Goal: Transaction & Acquisition: Book appointment/travel/reservation

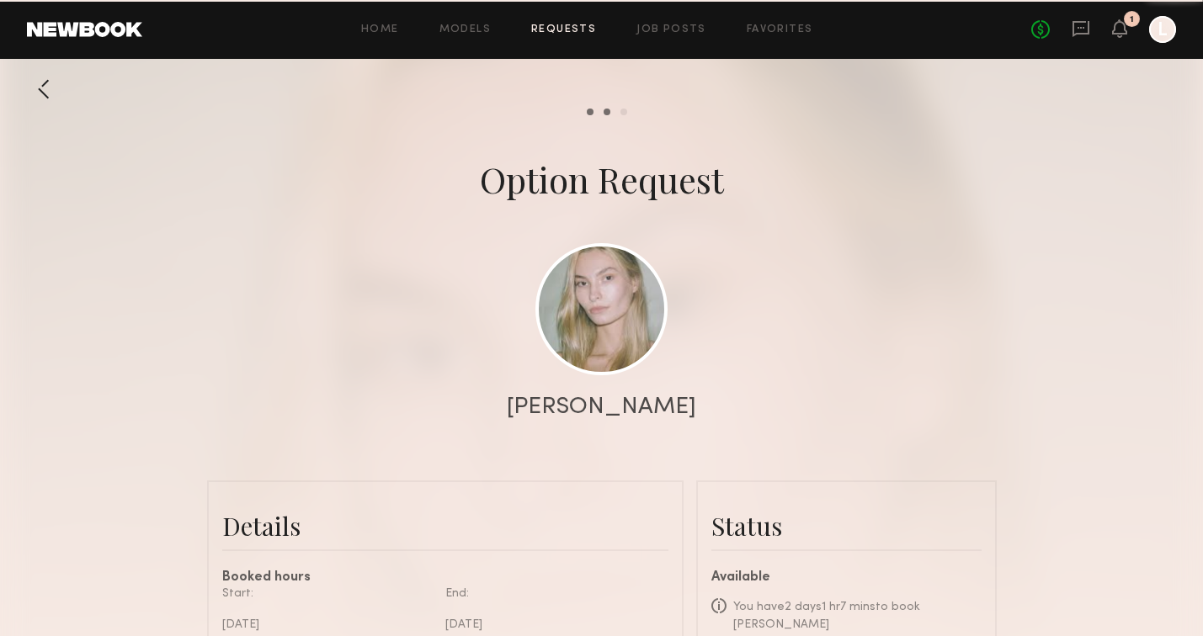
scroll to position [573, 0]
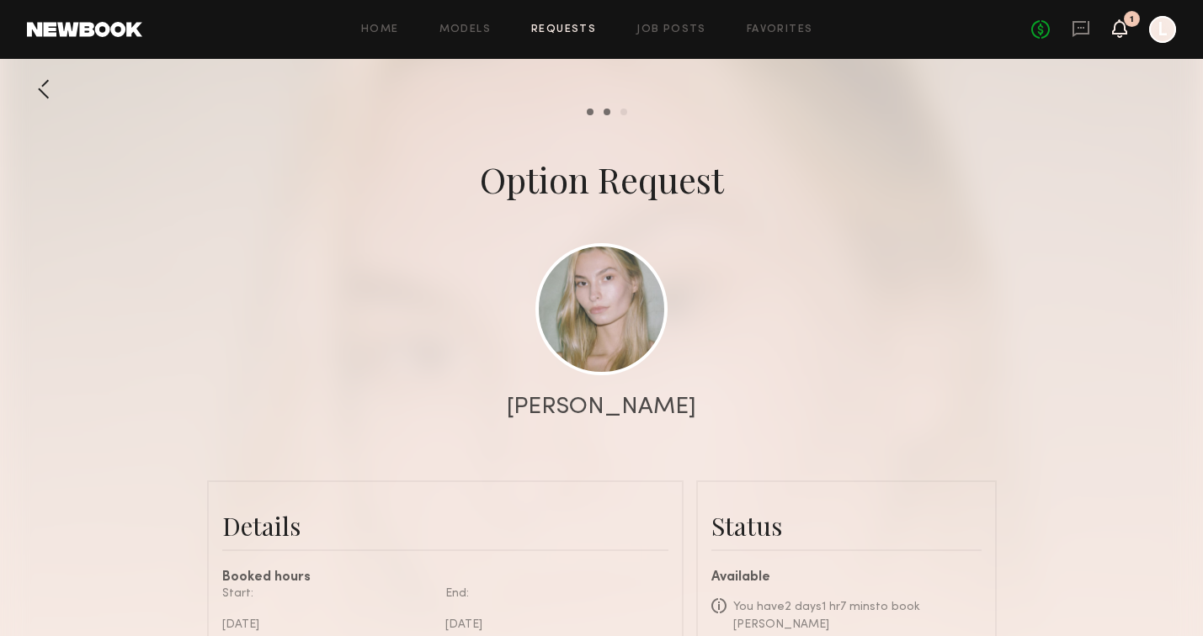
click at [1121, 35] on icon at bounding box center [1119, 36] width 5 height 3
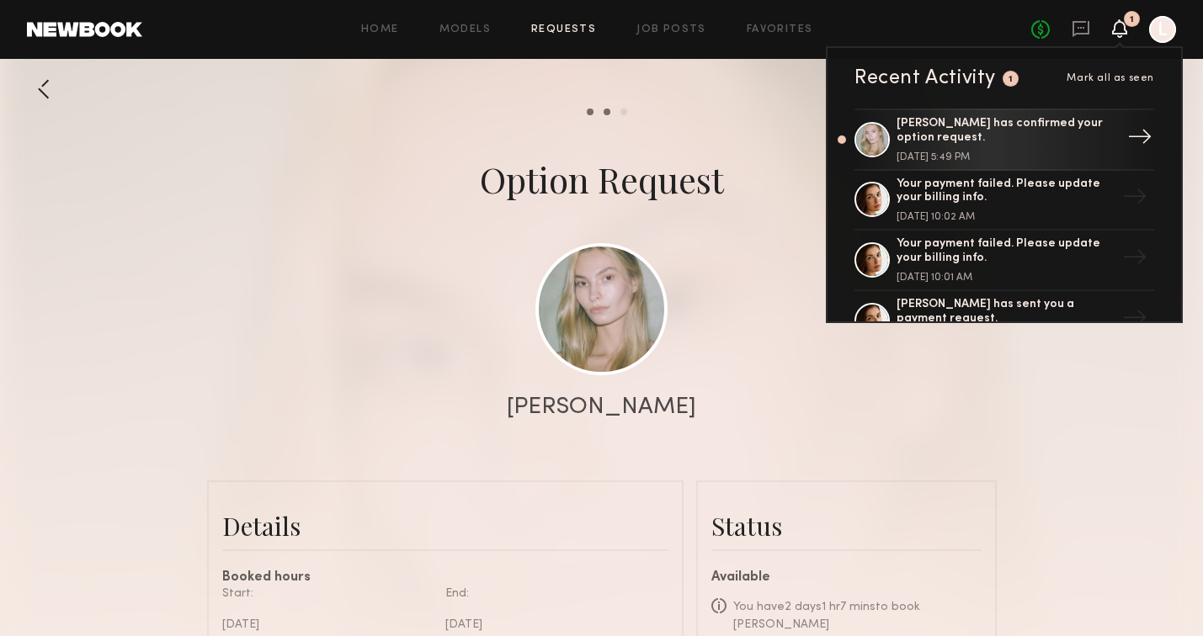
click at [1004, 147] on div "Darina D. has confirmed your option request. August 21, 2025 @ 5:49 PM" at bounding box center [1006, 139] width 219 height 45
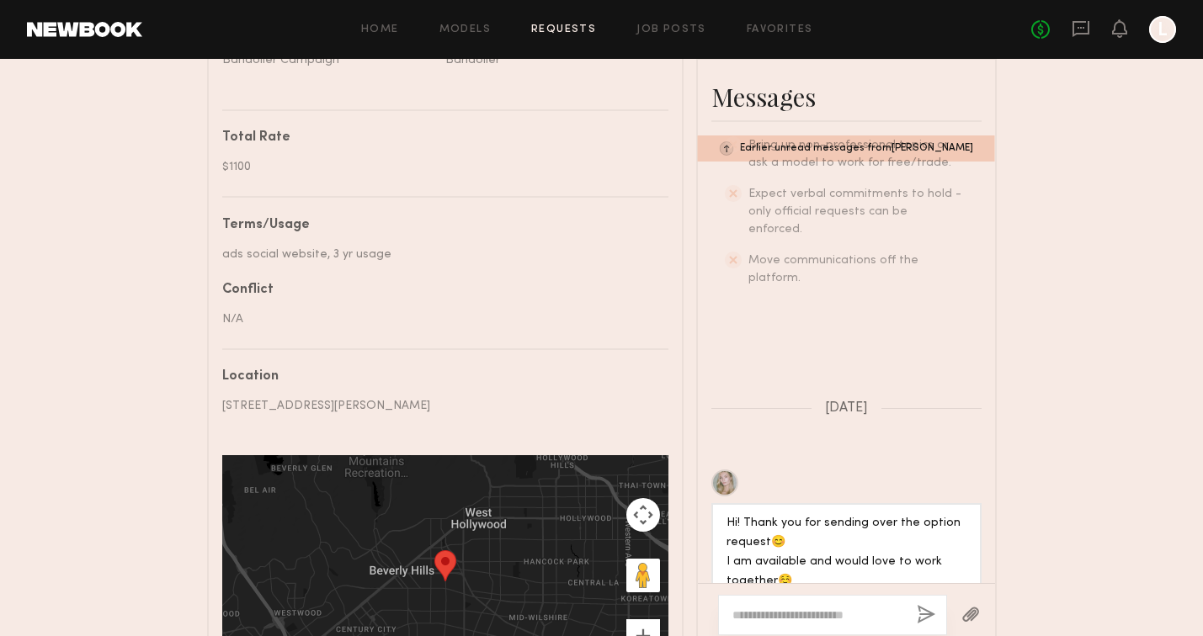
scroll to position [784, 0]
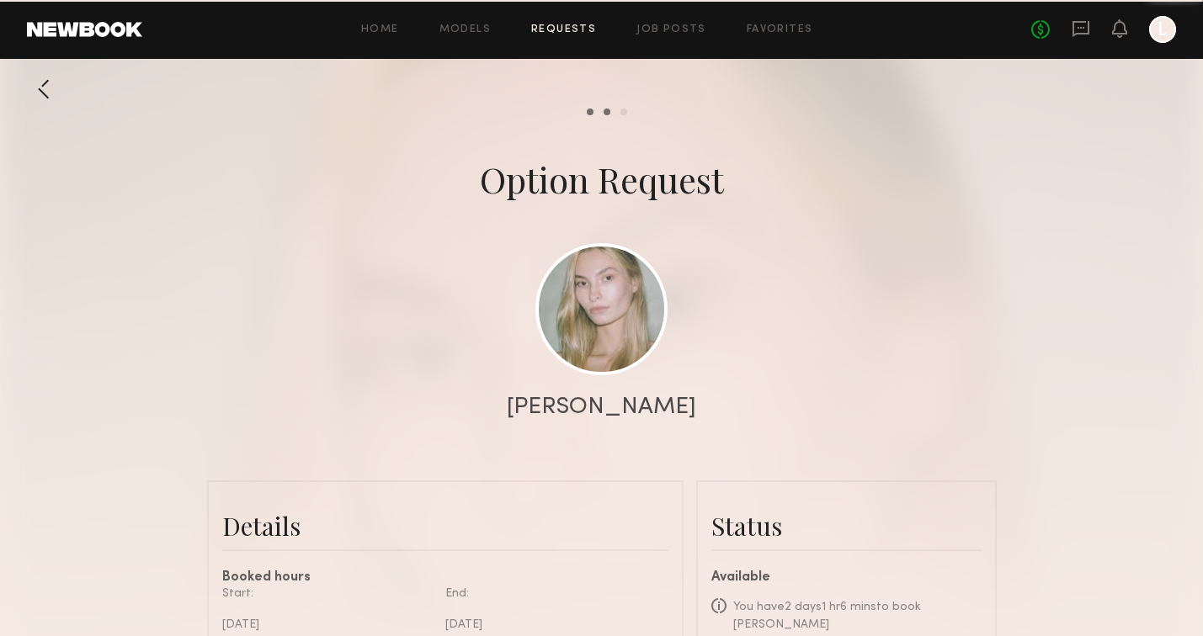
scroll to position [573, 0]
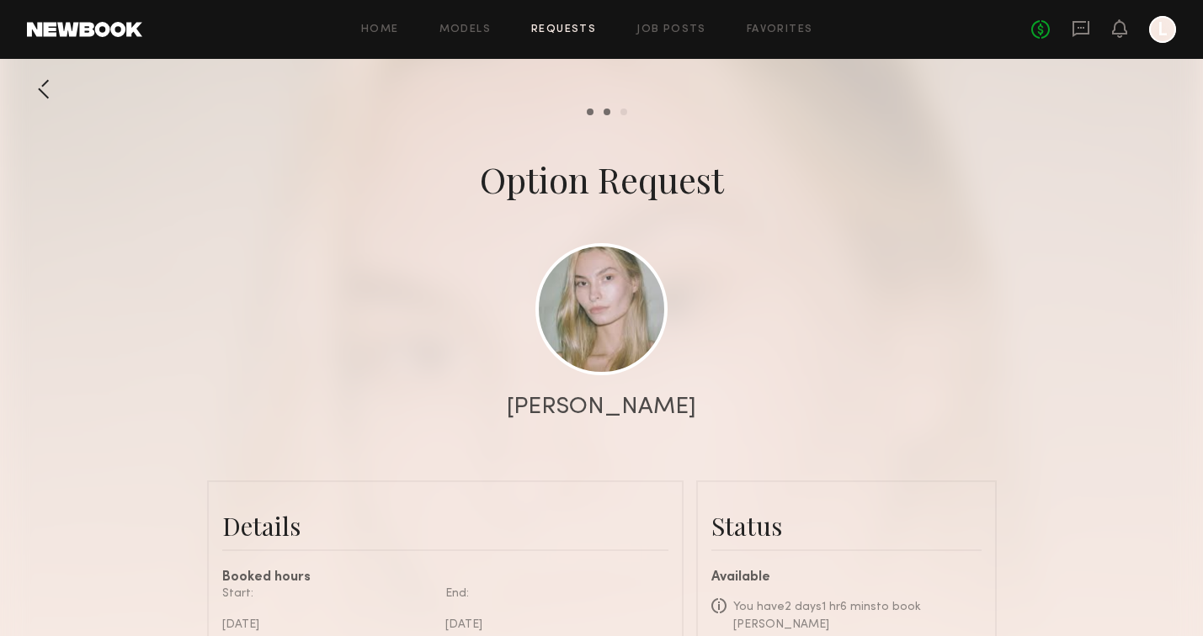
click at [880, 251] on div at bounding box center [601, 336] width 1203 height 673
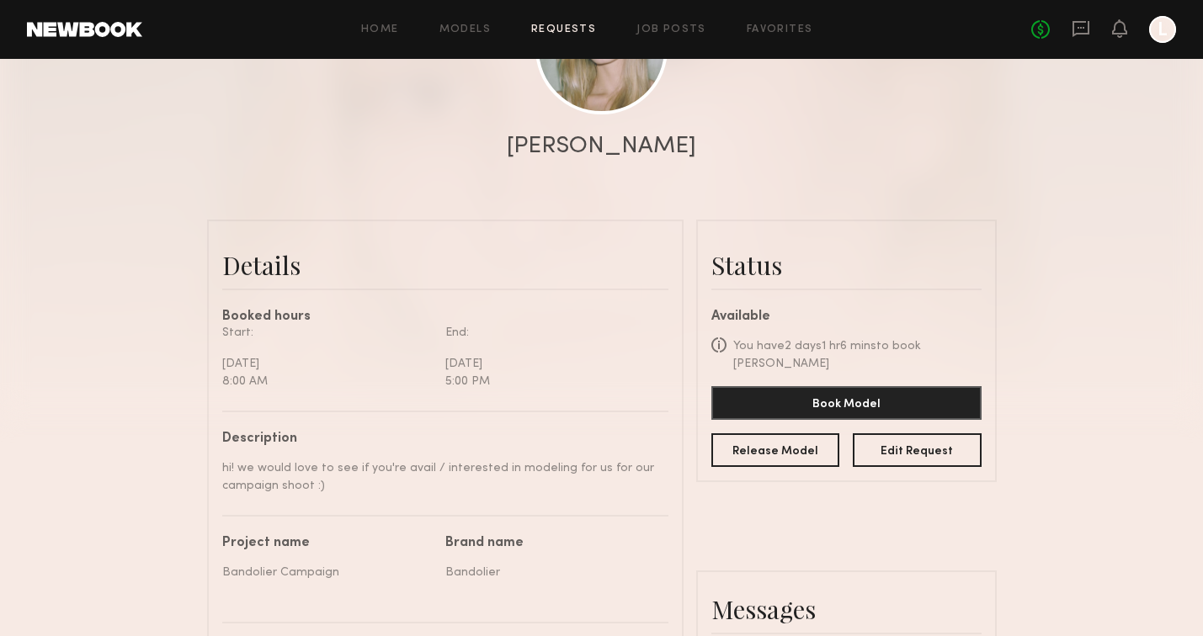
scroll to position [357, 0]
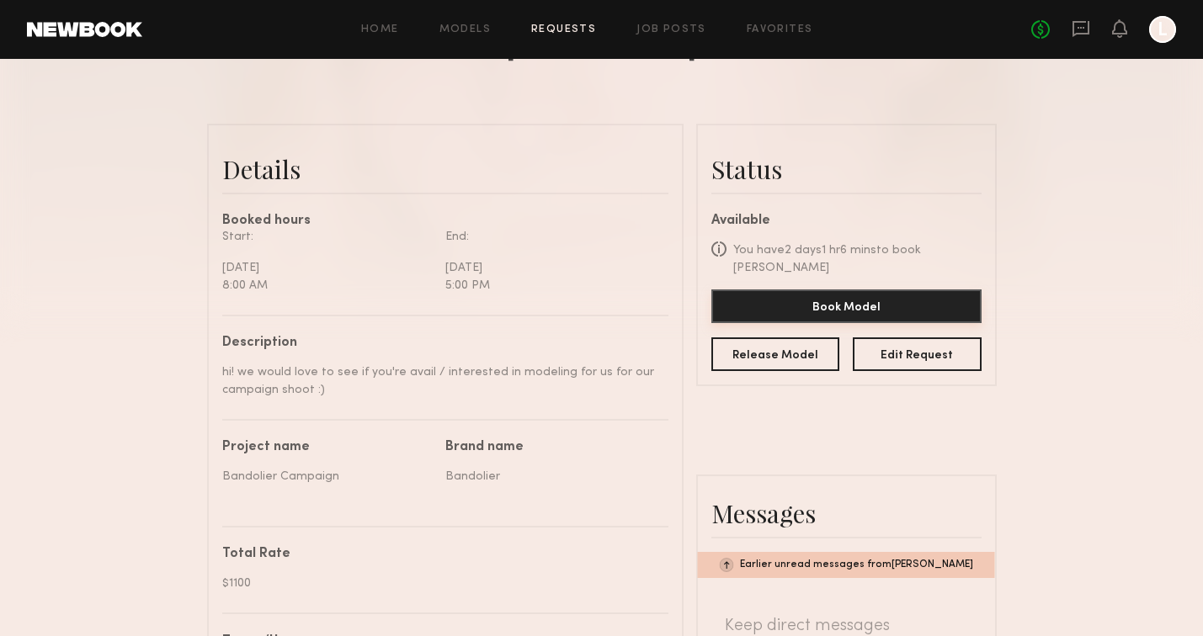
click at [829, 290] on button "Book Model" at bounding box center [846, 307] width 270 height 34
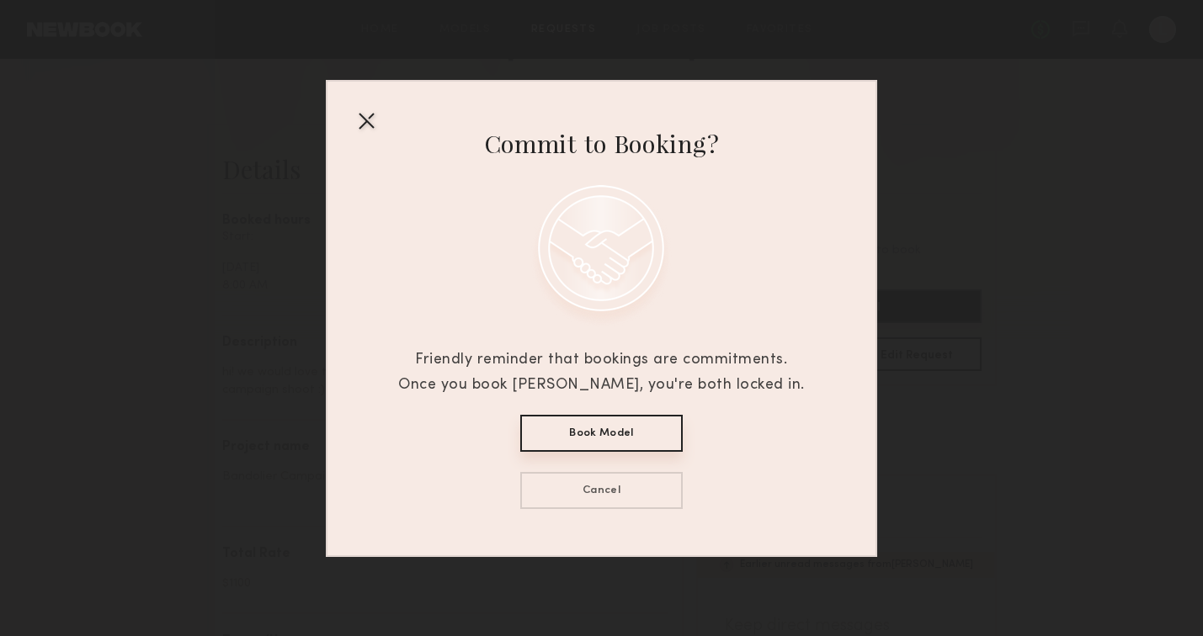
scroll to position [358, 0]
click at [602, 430] on button "Book Model" at bounding box center [601, 433] width 162 height 37
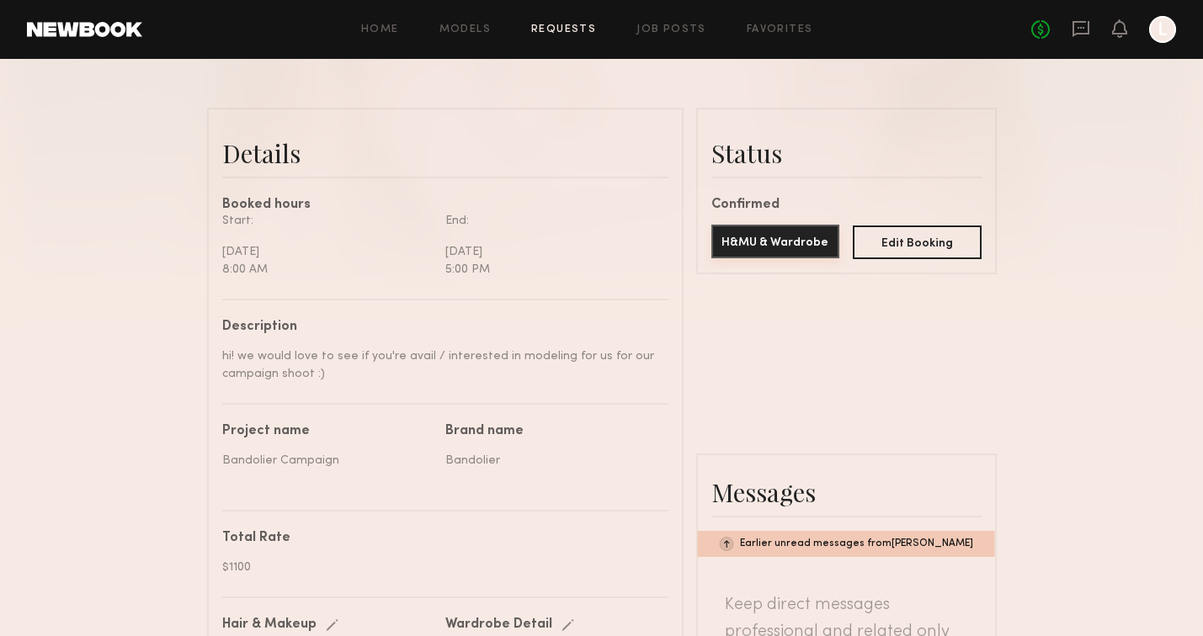
click at [786, 237] on button "H&MU & Wardrobe" at bounding box center [775, 242] width 129 height 34
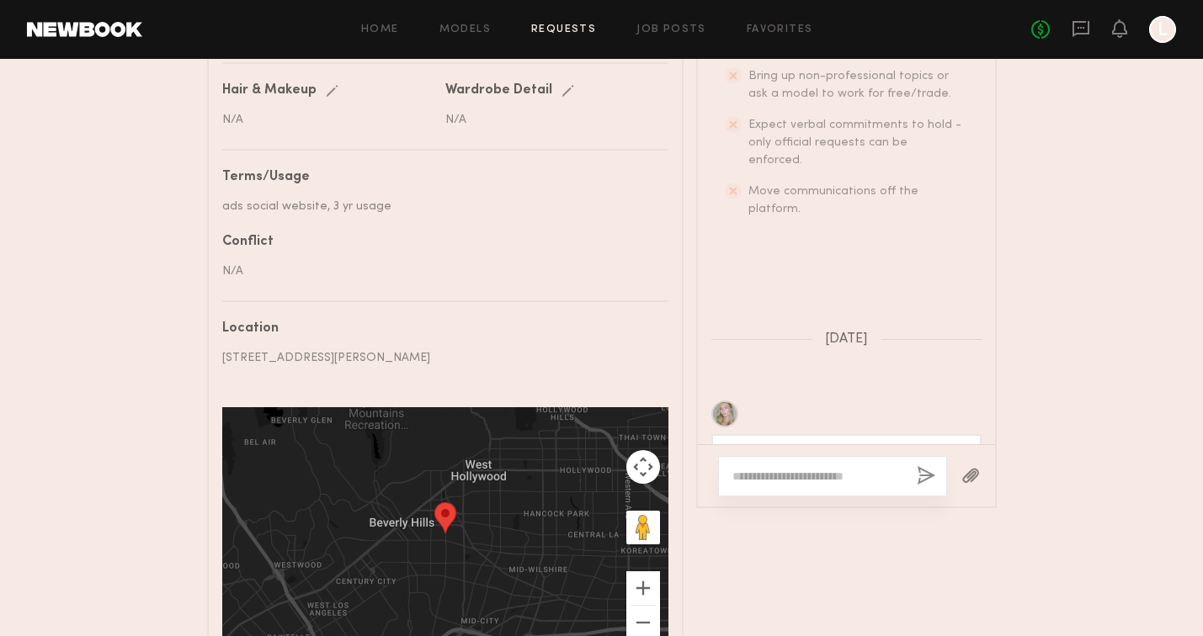
scroll to position [573, 0]
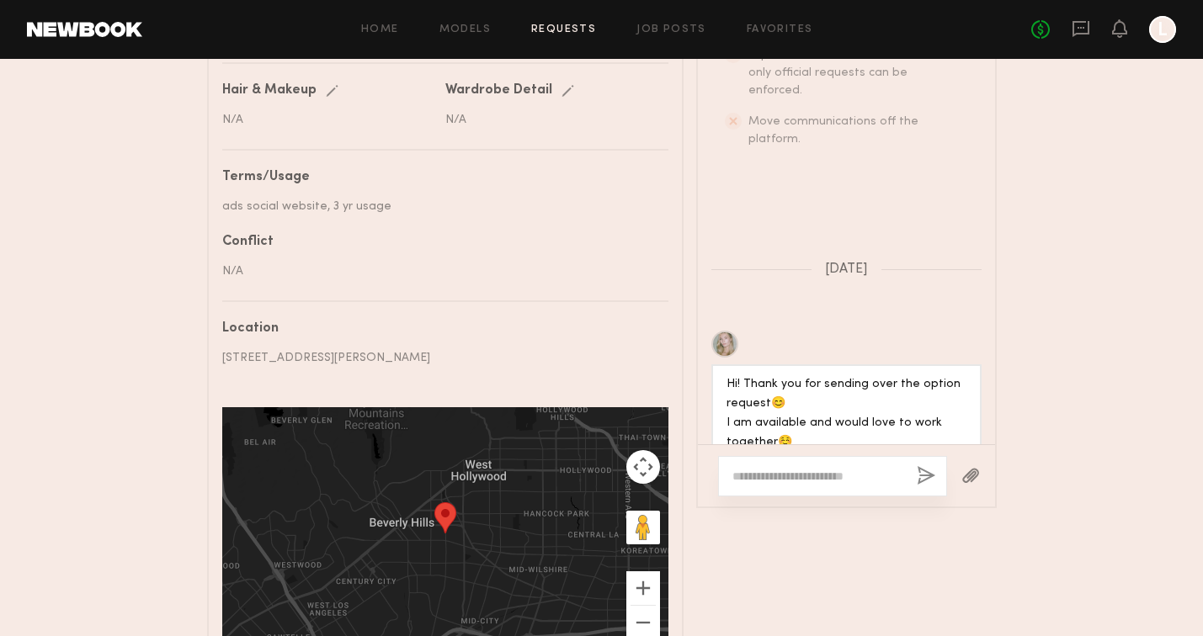
click at [774, 479] on textarea at bounding box center [817, 476] width 171 height 17
type textarea "**********"
click at [930, 477] on button "button" at bounding box center [926, 476] width 19 height 21
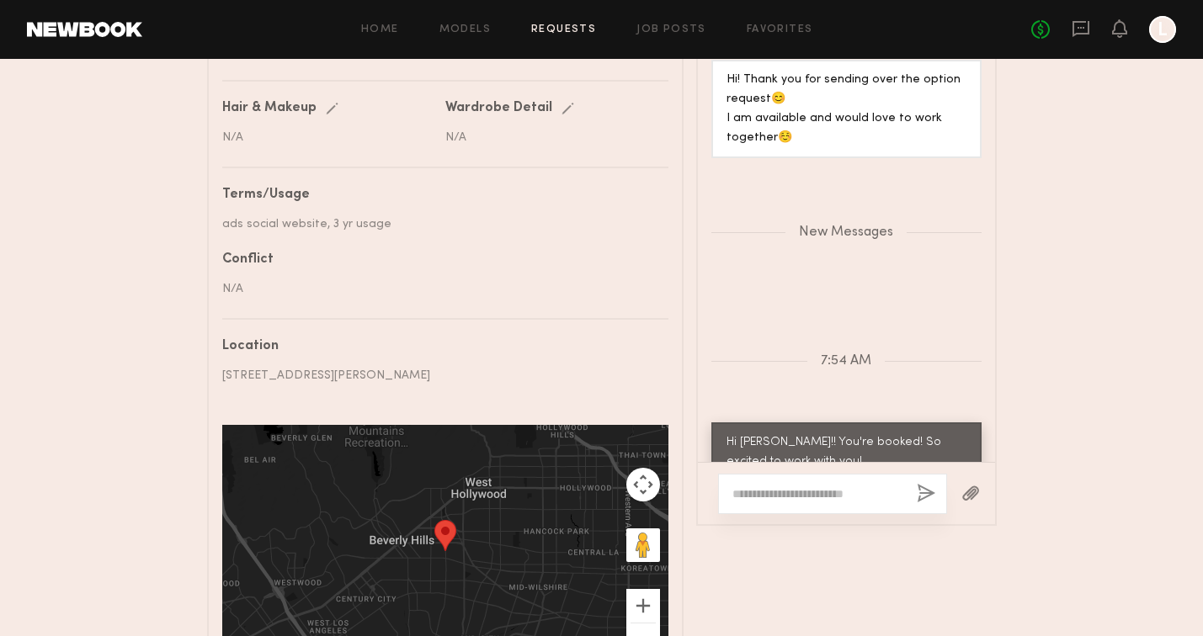
scroll to position [891, 0]
click at [767, 490] on textarea at bounding box center [817, 493] width 171 height 17
type textarea "*"
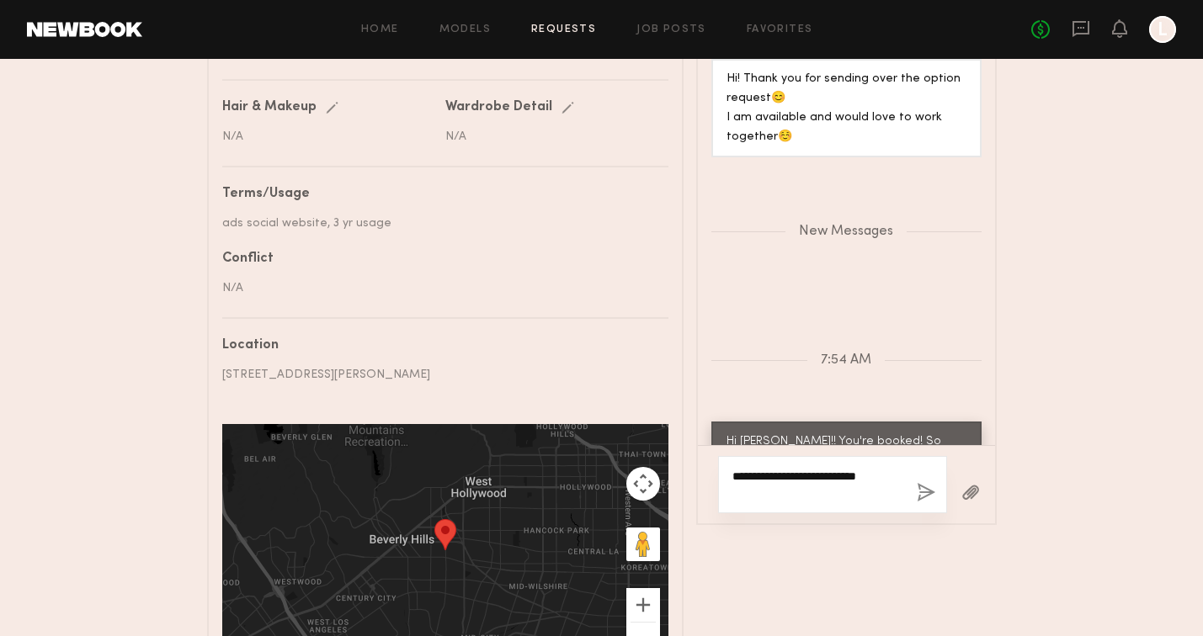
scroll to position [911, 0]
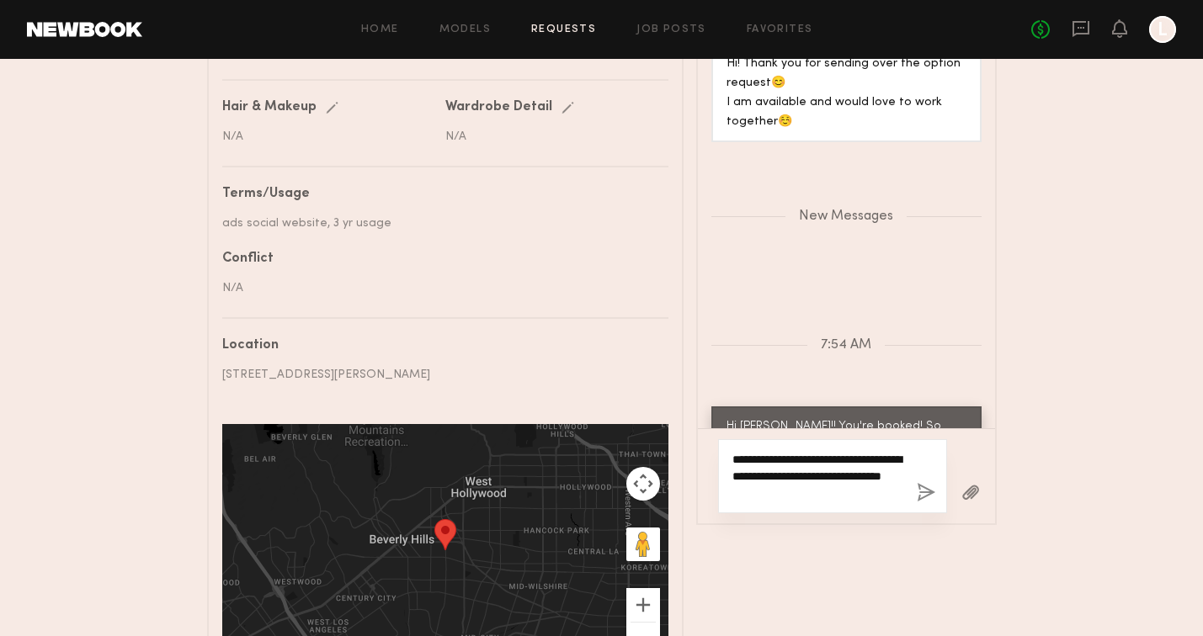
type textarea "**********"
click at [923, 487] on button "button" at bounding box center [926, 493] width 19 height 21
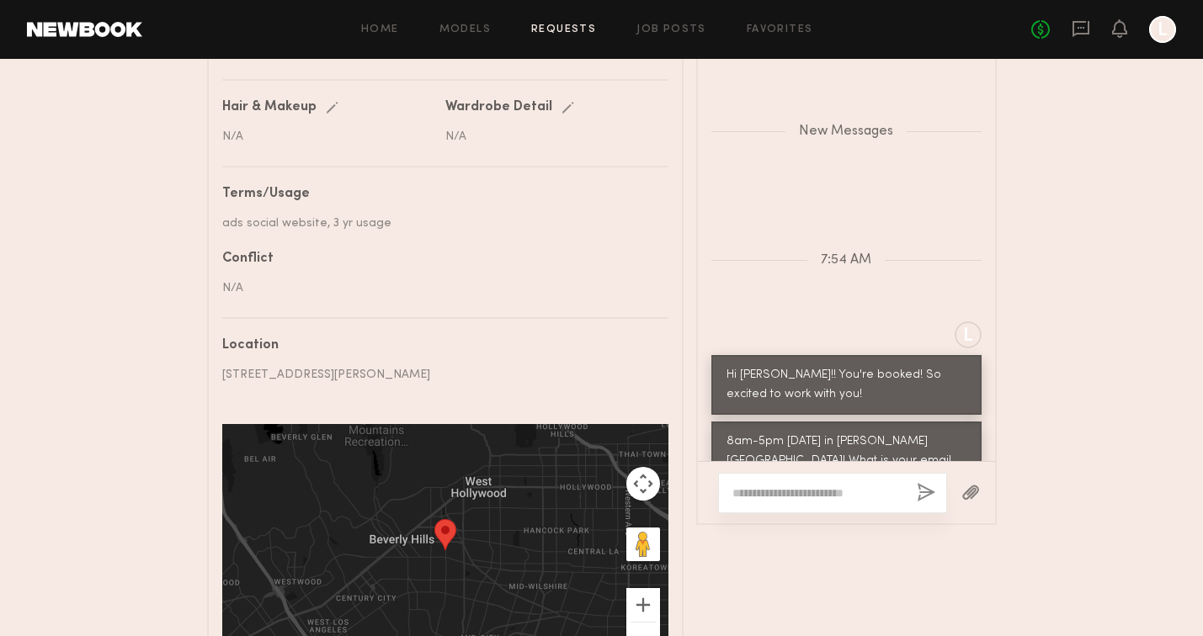
scroll to position [1120, 0]
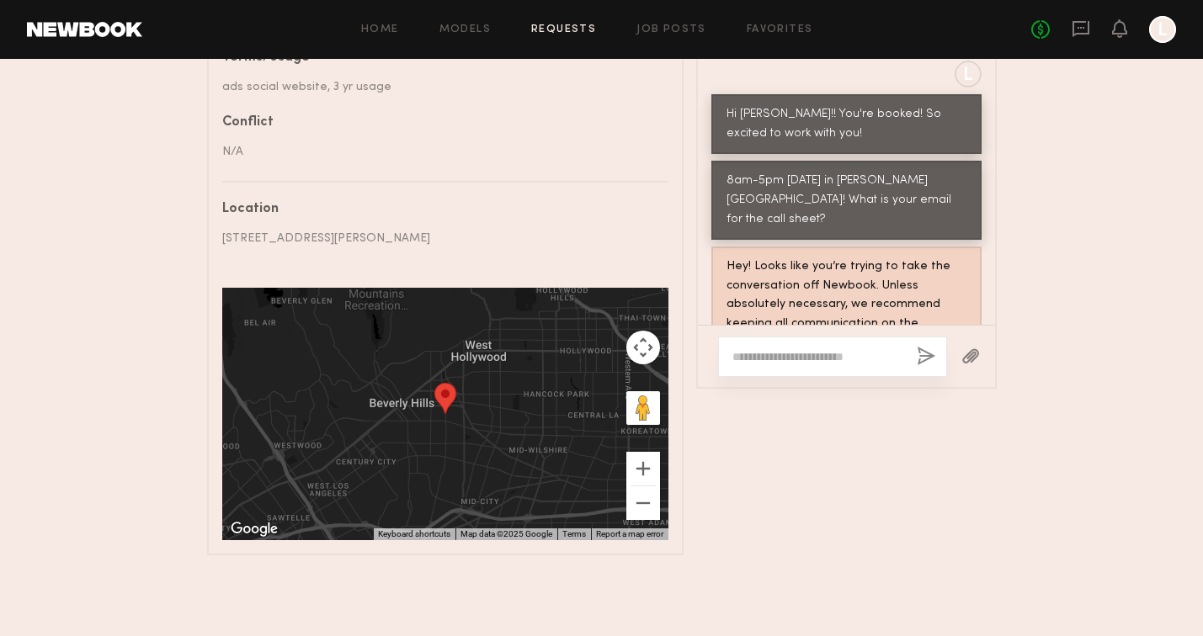
scroll to position [0, 0]
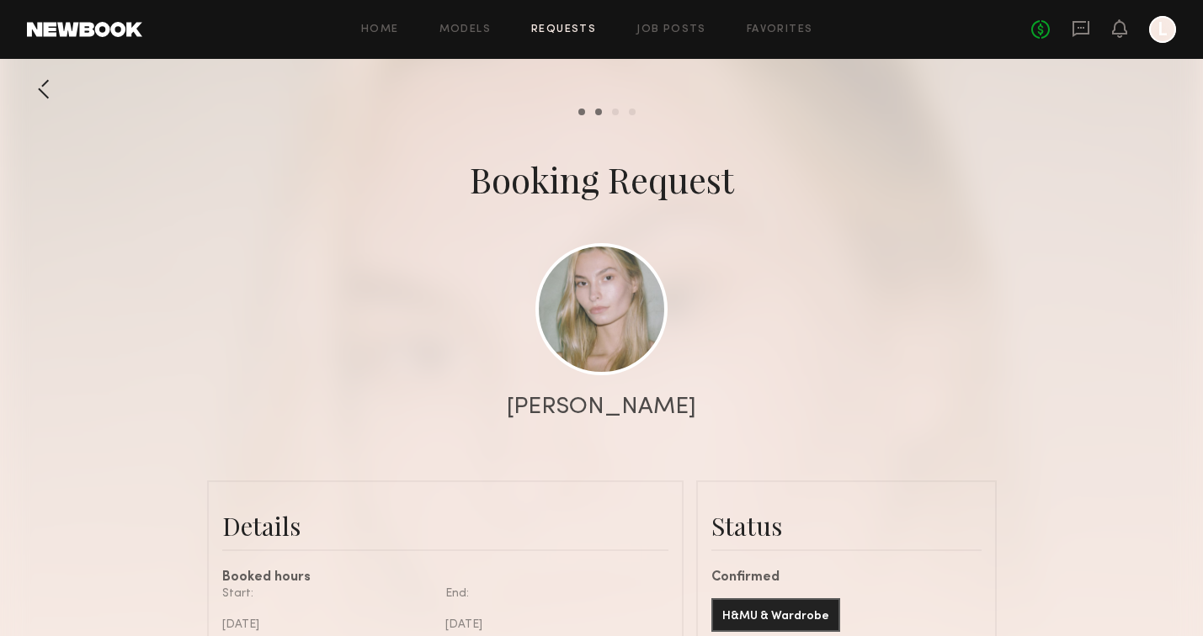
click at [806, 273] on div at bounding box center [601, 336] width 1203 height 673
click at [900, 277] on div at bounding box center [601, 336] width 1203 height 673
click at [905, 334] on div at bounding box center [601, 336] width 1203 height 673
click at [1046, 156] on div "Booking Request" at bounding box center [601, 179] width 1203 height 47
click at [1030, 178] on div "Booking Request" at bounding box center [601, 179] width 1203 height 47
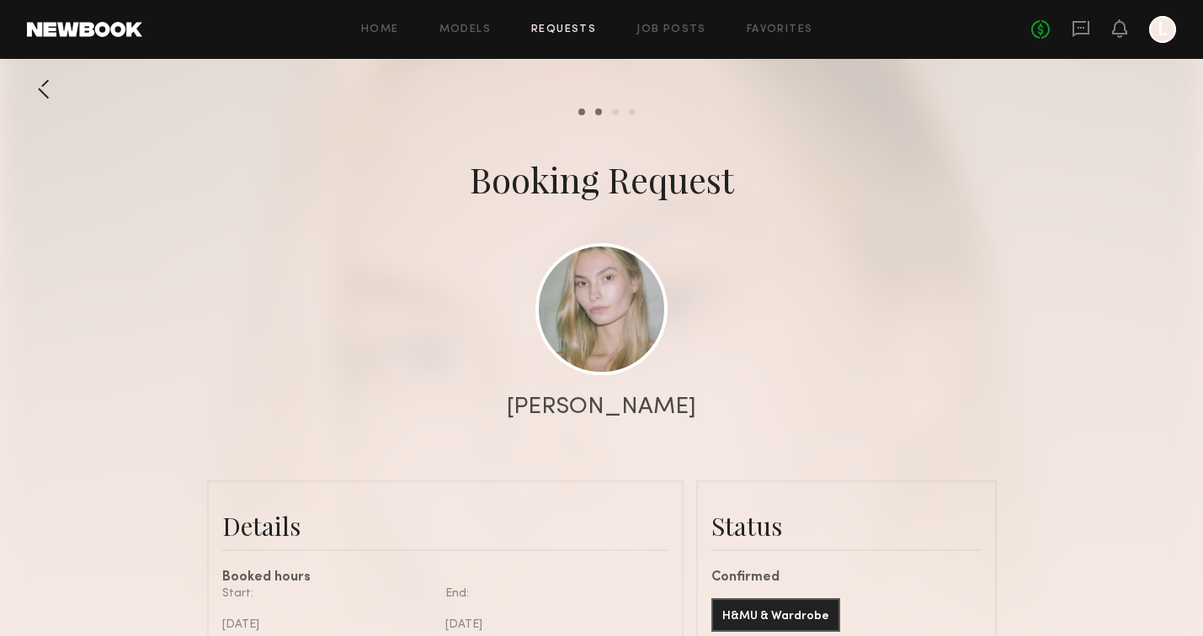
click at [239, 321] on div at bounding box center [601, 336] width 1203 height 673
click at [1001, 316] on div at bounding box center [601, 336] width 1203 height 673
click at [1080, 29] on icon at bounding box center [1081, 28] width 19 height 19
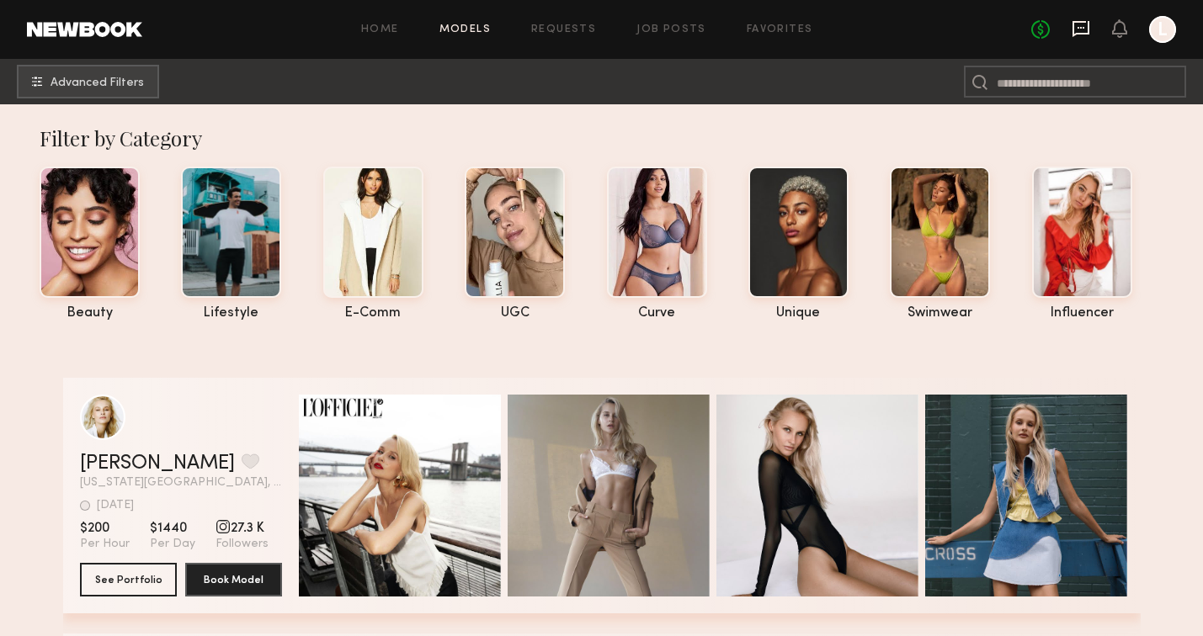
click at [1080, 29] on icon at bounding box center [1081, 28] width 19 height 19
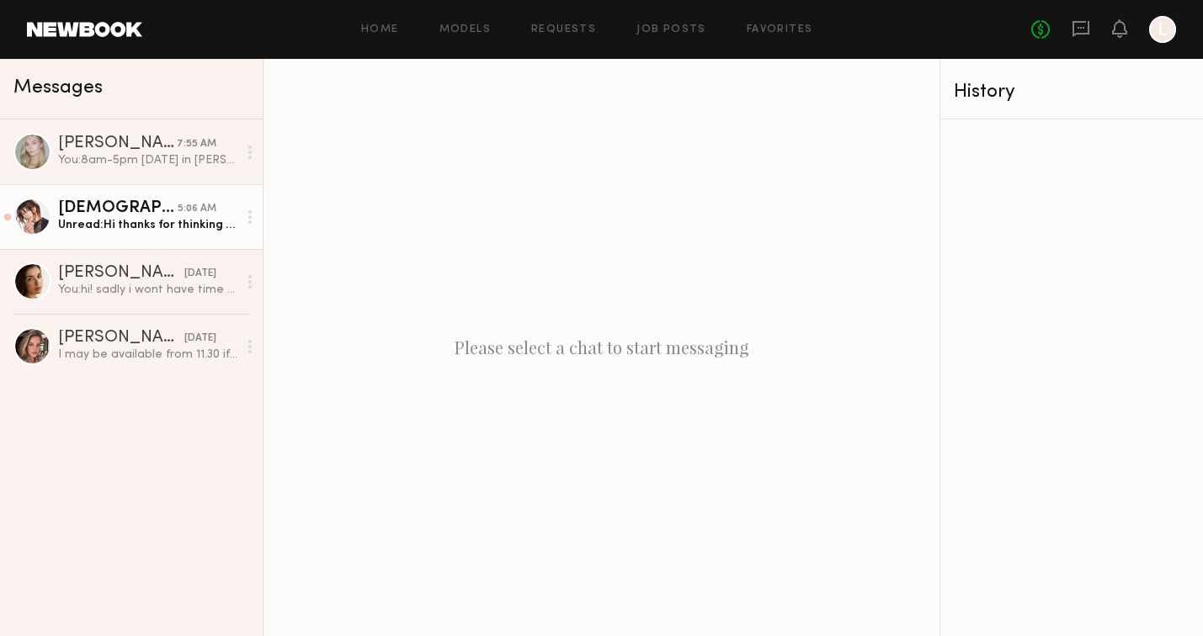
click at [127, 222] on div "Unread: Hi thanks for thinking of me. I’m actually 6 mo pregnant. i love your b…" at bounding box center [147, 225] width 179 height 16
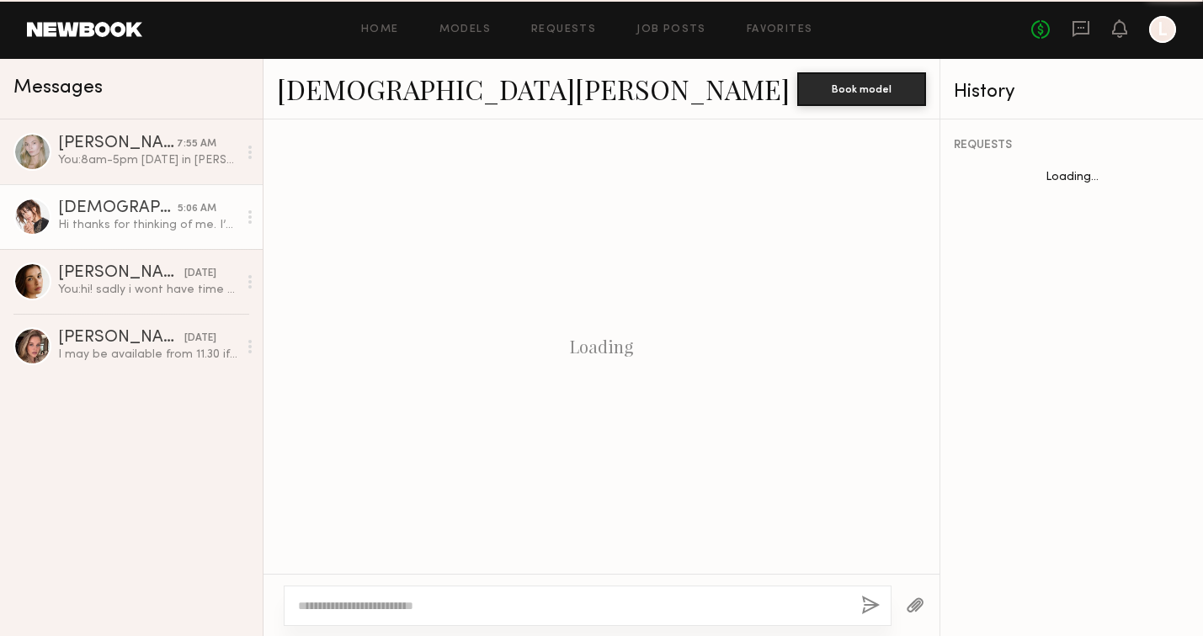
scroll to position [447, 0]
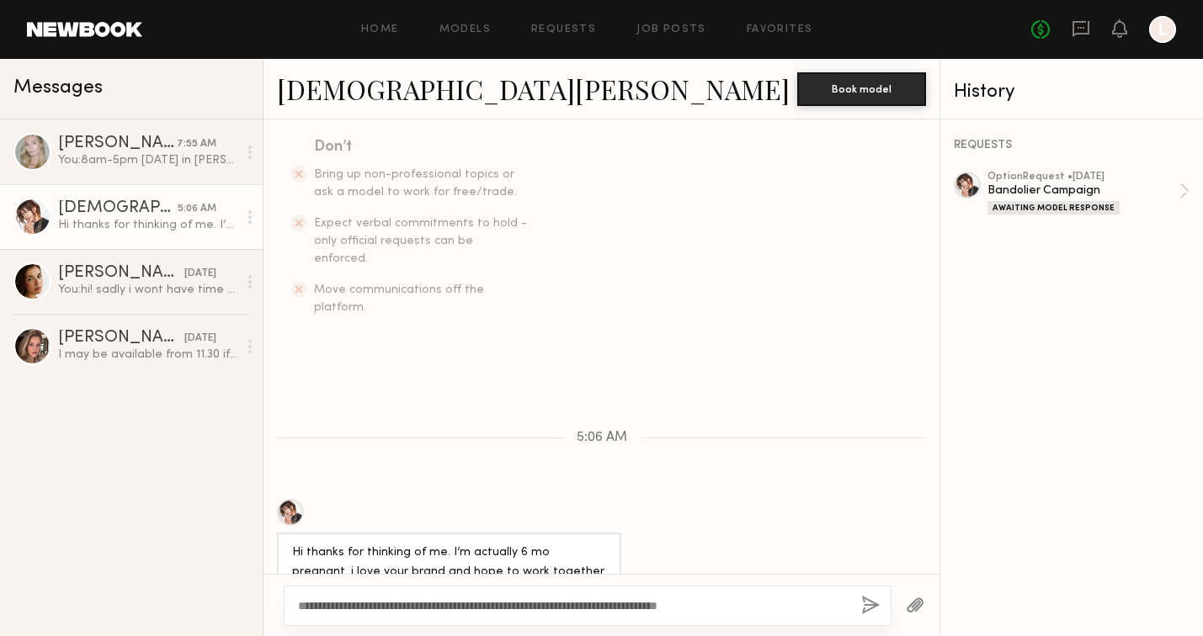
type textarea "**********"
click at [868, 606] on button "button" at bounding box center [870, 606] width 19 height 21
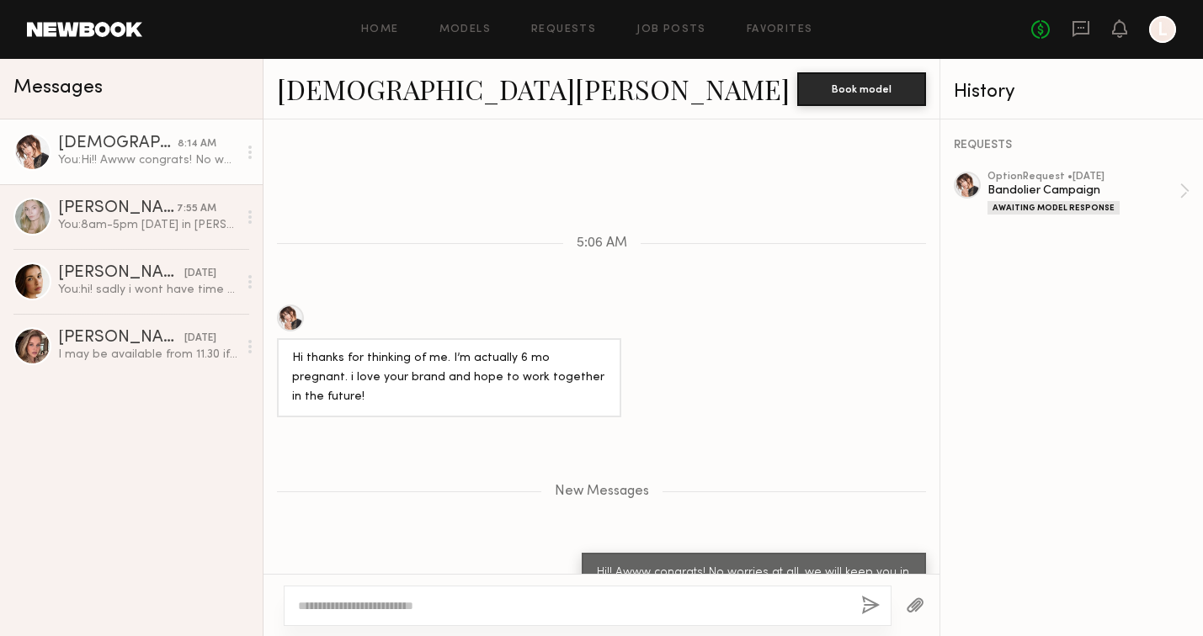
click at [291, 305] on div at bounding box center [290, 318] width 27 height 27
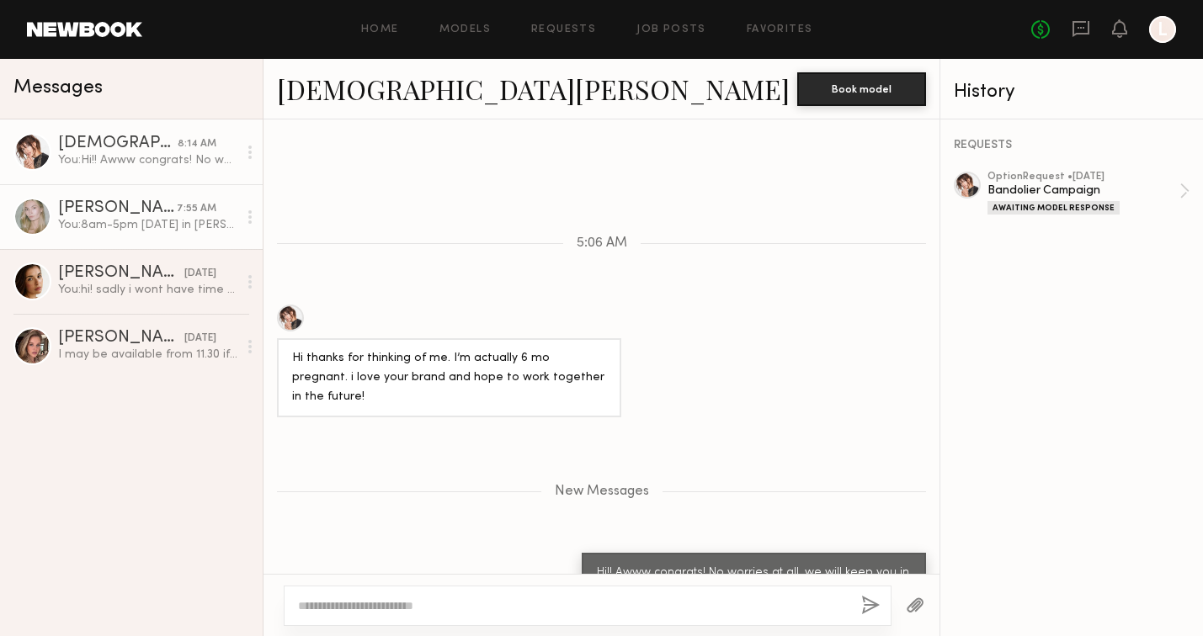
click at [84, 243] on link "[PERSON_NAME] 7:55 AM You: 8am-5pm [DATE] in [PERSON_NAME][GEOGRAPHIC_DATA]! Wh…" at bounding box center [131, 216] width 263 height 65
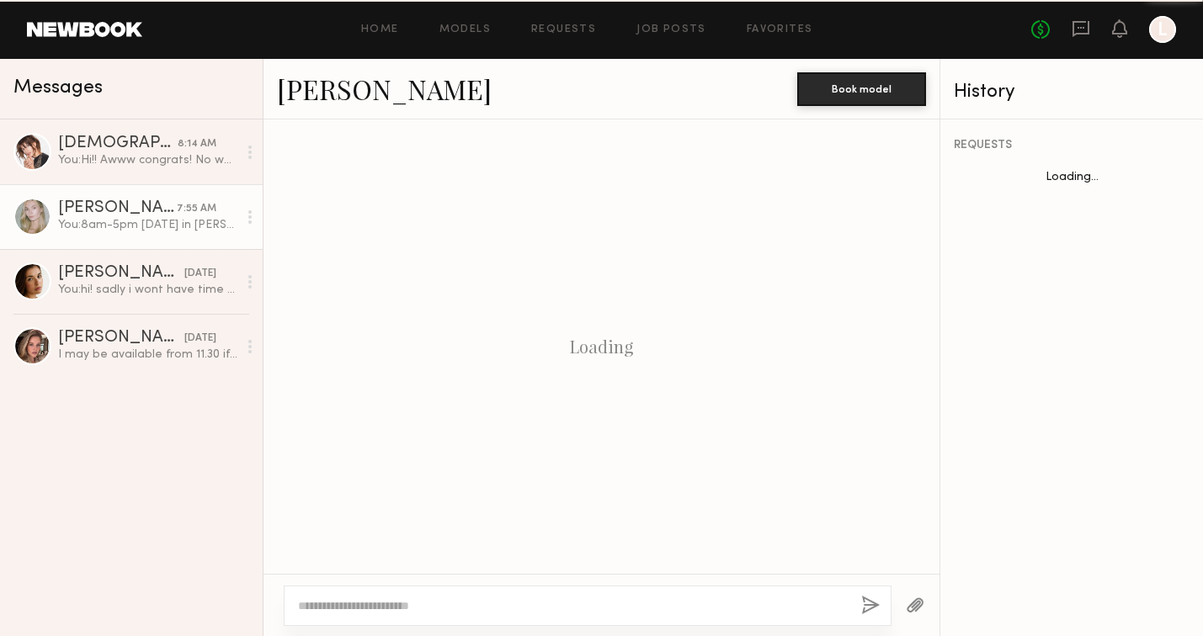
scroll to position [827, 0]
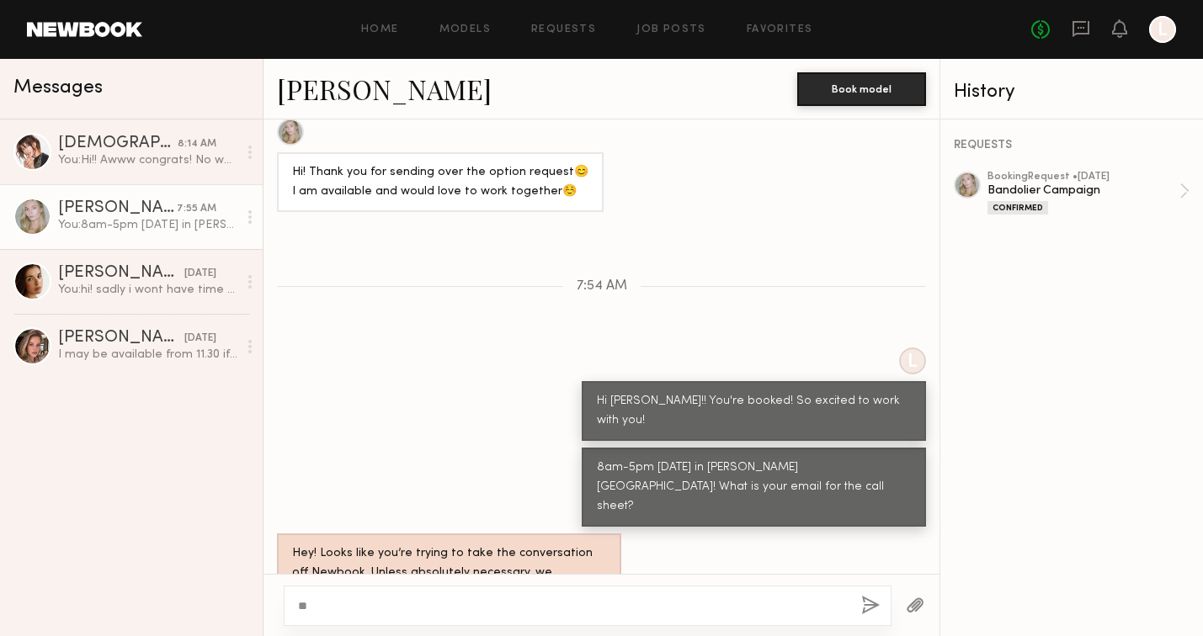
type textarea "*"
